Goal: Transaction & Acquisition: Purchase product/service

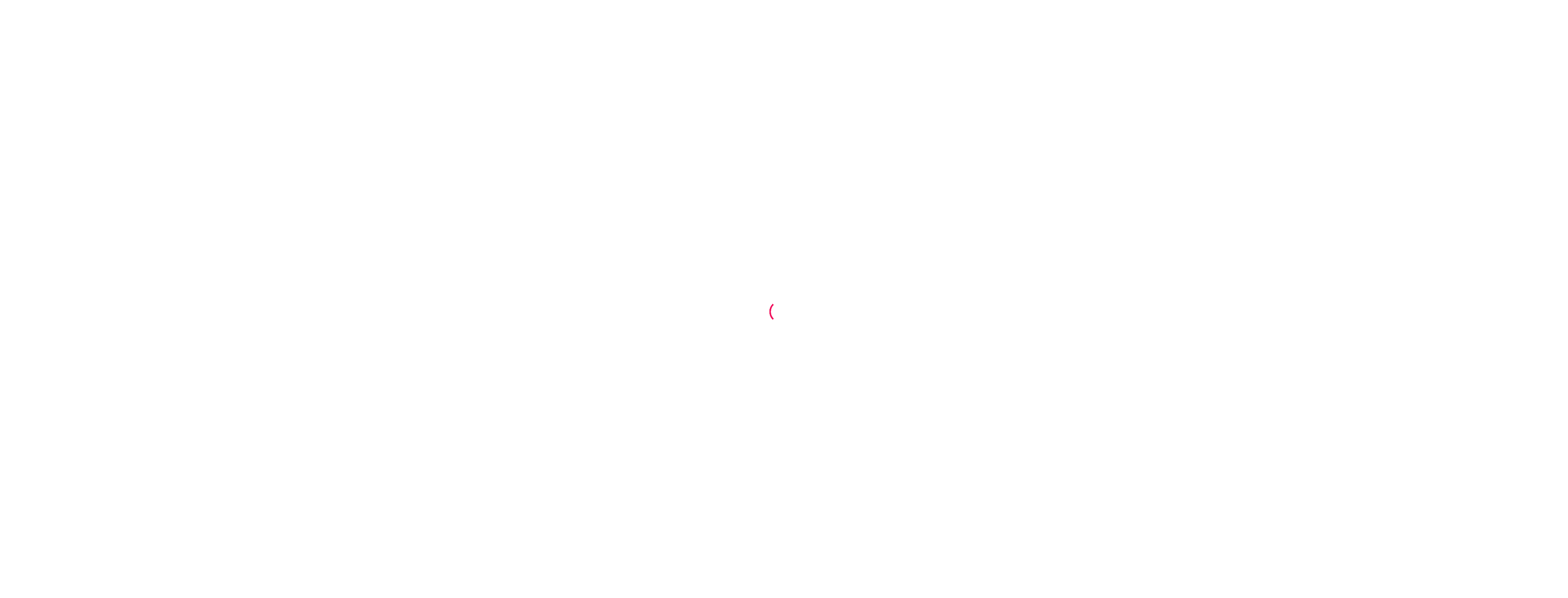
click at [643, 327] on div at bounding box center [784, 299] width 1568 height 598
click at [724, 335] on div at bounding box center [784, 299] width 1568 height 598
click at [769, 316] on div at bounding box center [780, 311] width 25 height 25
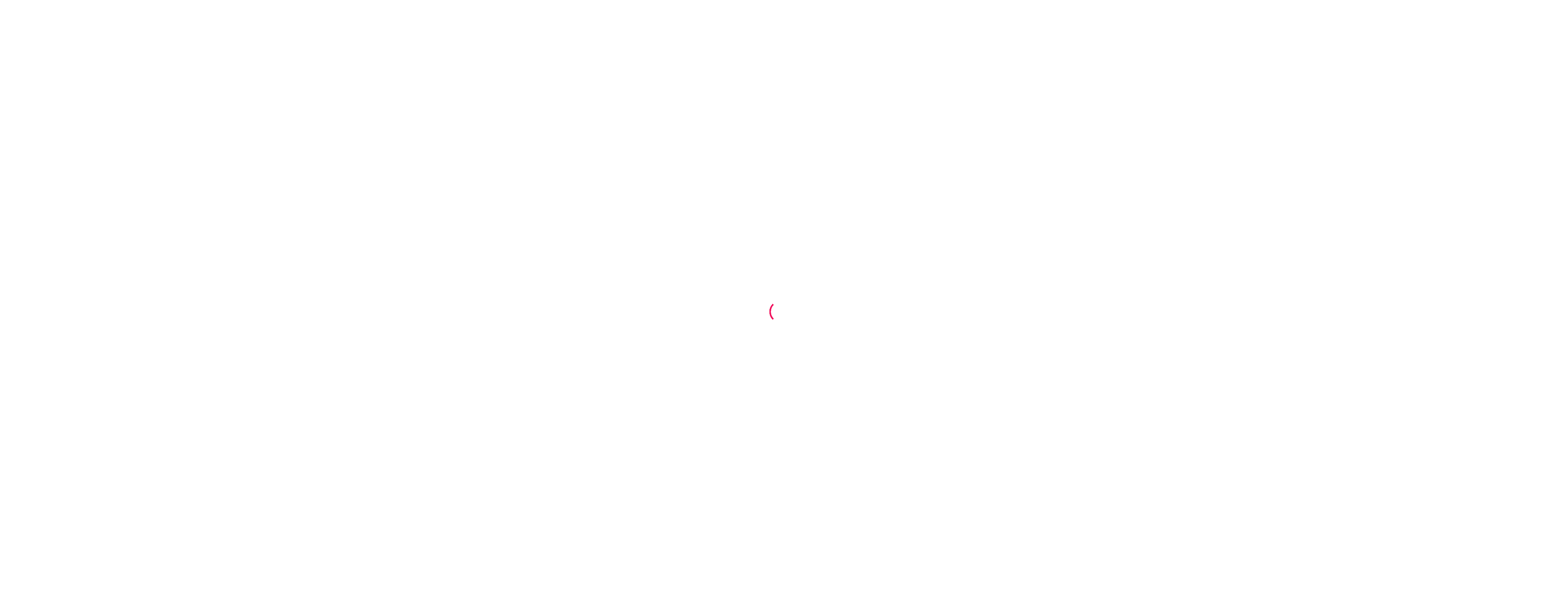
click at [769, 316] on div at bounding box center [780, 311] width 25 height 25
click at [501, 597] on div at bounding box center [784, 299] width 1568 height 598
